Goal: Ask a question

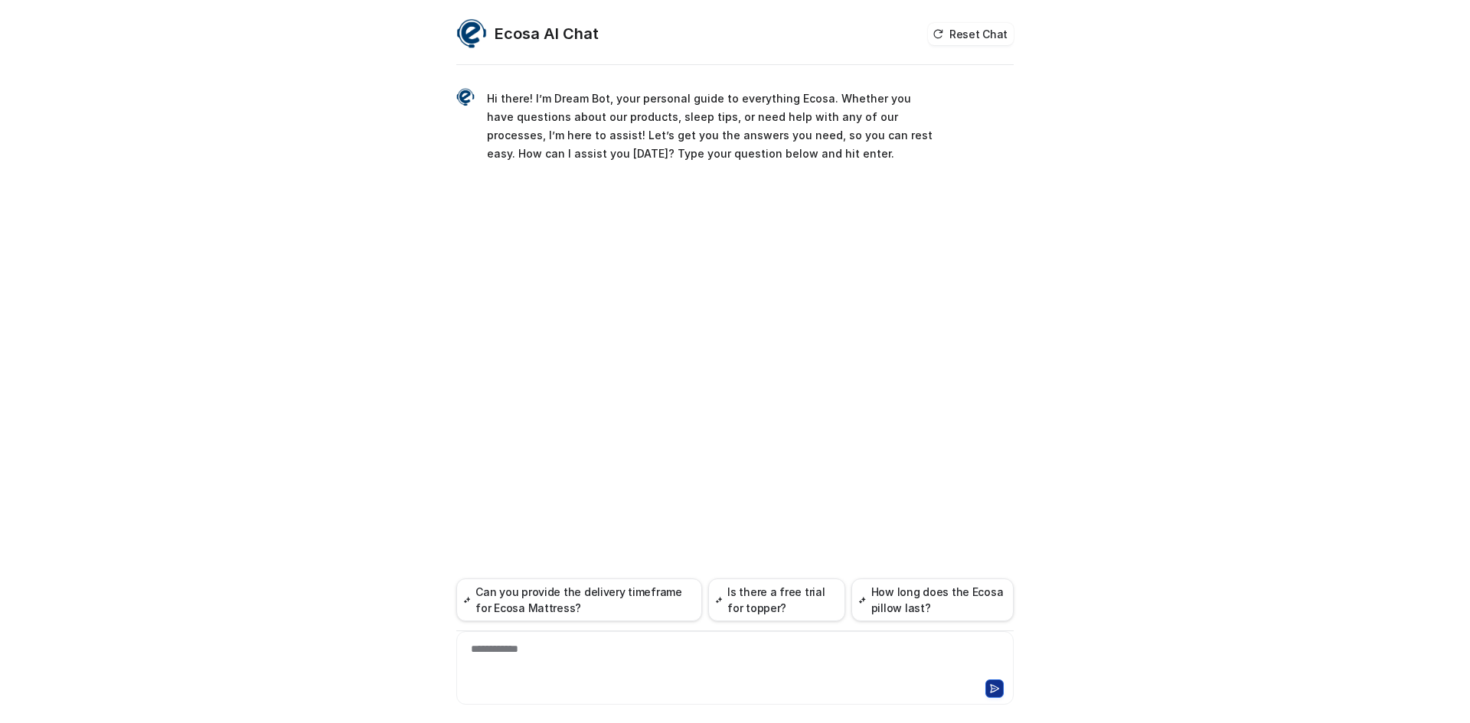
click at [665, 657] on div "**********" at bounding box center [735, 659] width 550 height 35
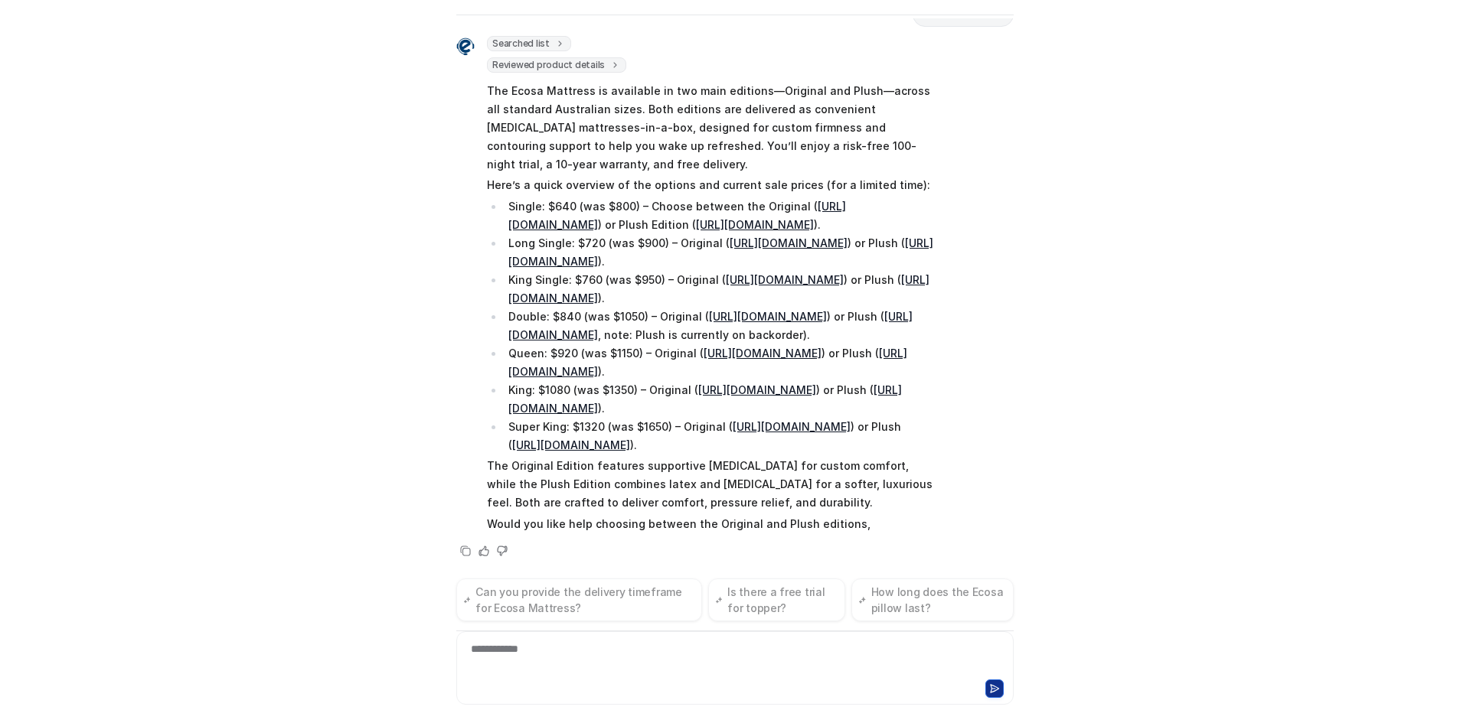
scroll to position [301, 0]
